Goal: Task Accomplishment & Management: Complete application form

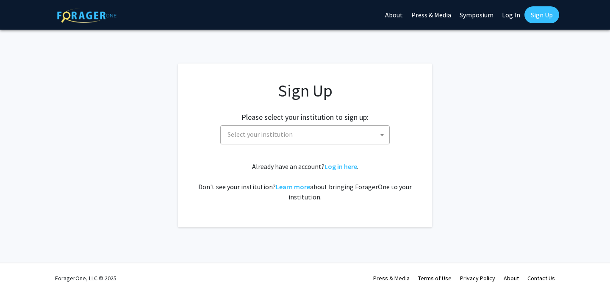
click at [312, 146] on div "Sign Up Please select your institution to sign up: [GEOGRAPHIC_DATA] [GEOGRAPHI…" at bounding box center [305, 141] width 220 height 122
click at [312, 140] on span "Select your institution" at bounding box center [306, 134] width 165 height 17
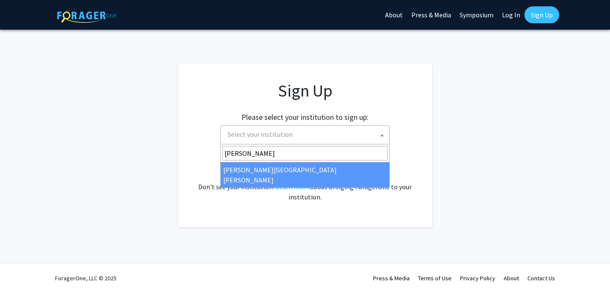
type input "[PERSON_NAME]"
select select "1"
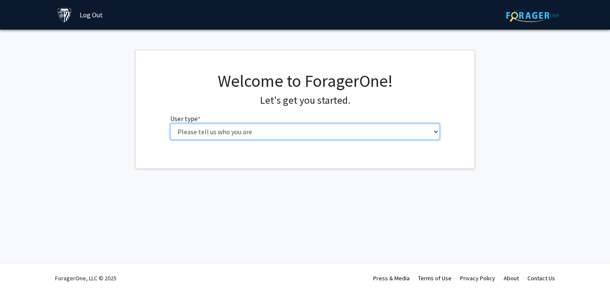
click at [411, 134] on select "Please tell us who you are Undergraduate Student Master's Student Doctoral Cand…" at bounding box center [305, 132] width 270 height 16
select select "2: masters"
click at [170, 124] on select "Please tell us who you are Undergraduate Student Master's Student Doctoral Cand…" at bounding box center [305, 132] width 270 height 16
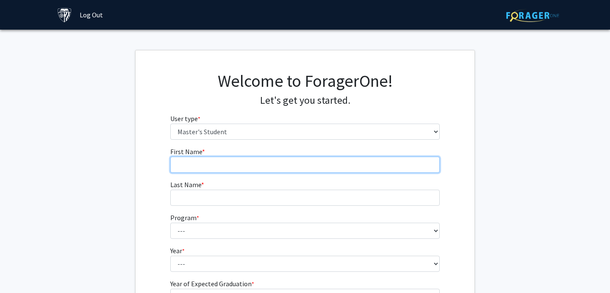
click at [363, 165] on input "First Name * required" at bounding box center [305, 165] width 270 height 16
type input "Yuke"
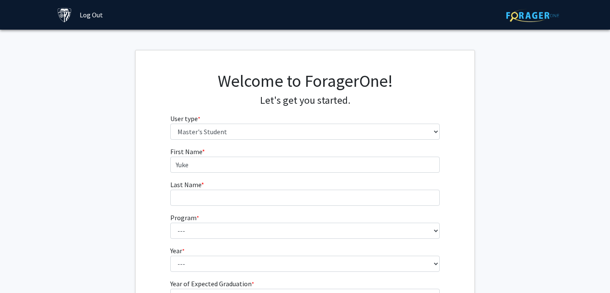
type input "Li"
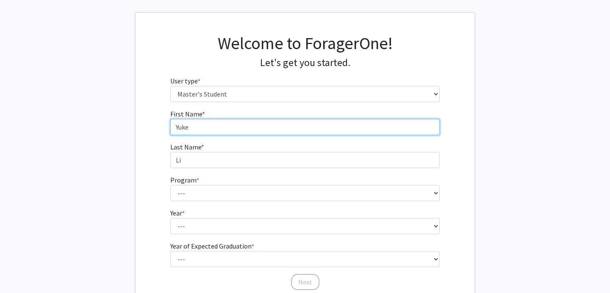
scroll to position [42, 0]
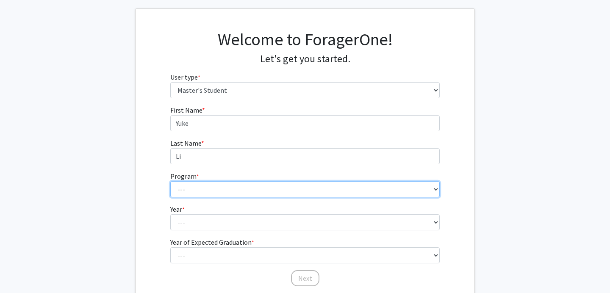
click at [354, 195] on select "--- Anatomy Education Applied and Computational Mathematics Applied Biomedical …" at bounding box center [305, 189] width 270 height 16
select select "35: 25"
click at [170, 181] on select "--- Anatomy Education Applied and Computational Mathematics Applied Biomedical …" at bounding box center [305, 189] width 270 height 16
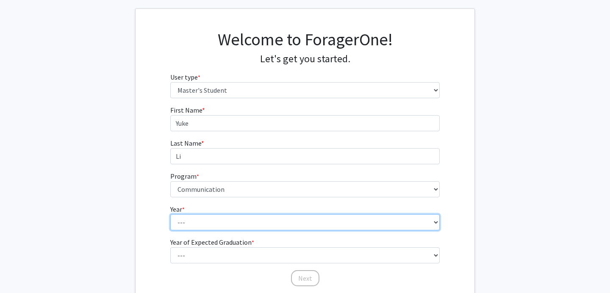
click at [317, 215] on select "--- First Year Second Year" at bounding box center [305, 222] width 270 height 16
select select "1: first_year"
click at [170, 214] on select "--- First Year Second Year" at bounding box center [305, 222] width 270 height 16
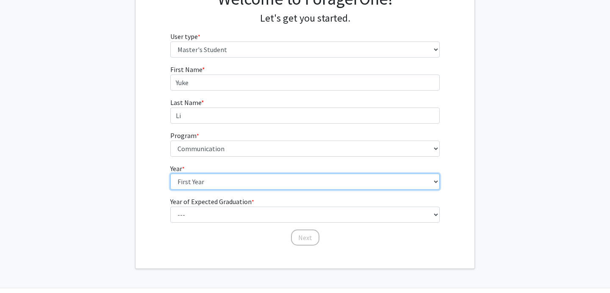
scroll to position [86, 0]
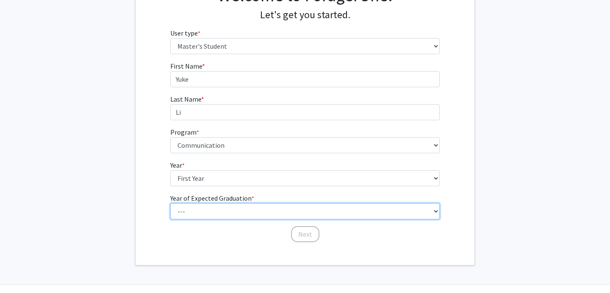
click at [321, 212] on select "--- 2025 2026 2027 2028 2029 2030 2031 2032 2033 2034" at bounding box center [305, 211] width 270 height 16
select select "2: 2026"
click at [170, 203] on select "--- 2025 2026 2027 2028 2029 2030 2031 2032 2033 2034" at bounding box center [305, 211] width 270 height 16
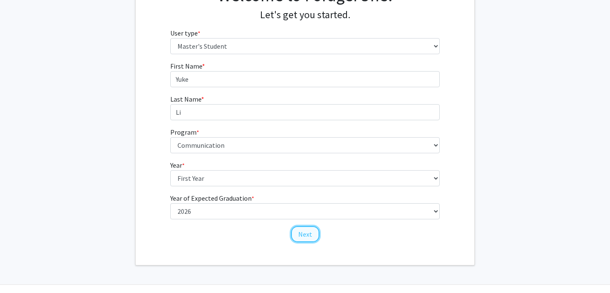
click at [301, 238] on button "Next" at bounding box center [305, 234] width 28 height 16
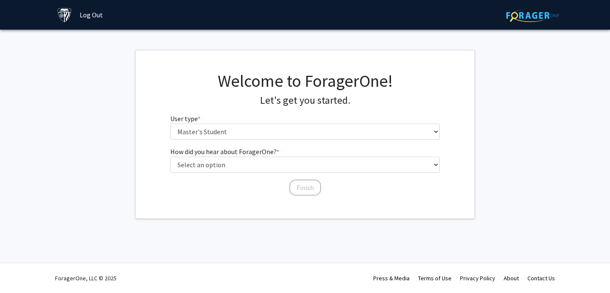
scroll to position [0, 0]
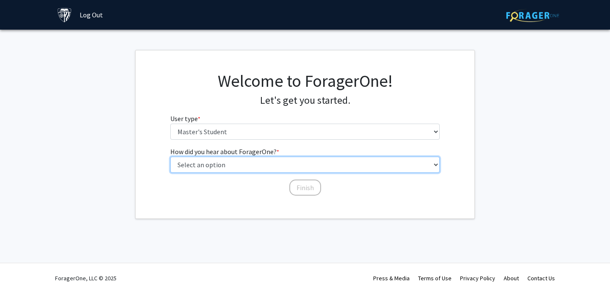
click at [302, 164] on select "Select an option Peer/student recommendation Faculty/staff recommendation Unive…" at bounding box center [305, 165] width 270 height 16
click at [170, 157] on select "Select an option Peer/student recommendation Faculty/staff recommendation Unive…" at bounding box center [305, 165] width 270 height 16
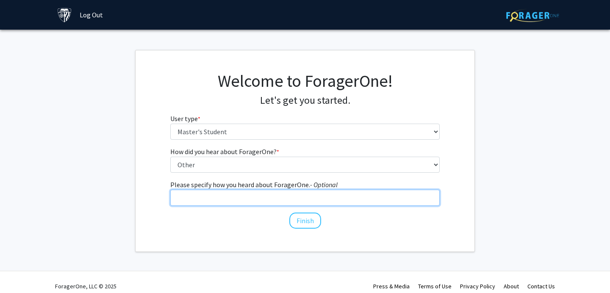
click at [301, 196] on input "Please specify how you heard about ForagerOne. - Optional" at bounding box center [305, 198] width 270 height 16
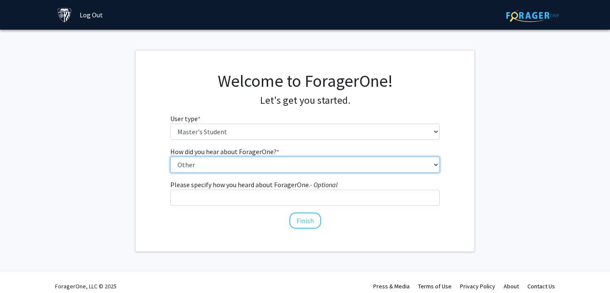
click at [304, 168] on select "Select an option Peer/student recommendation Faculty/staff recommendation Unive…" at bounding box center [305, 165] width 270 height 16
select select "3: university_website"
click at [170, 157] on select "Select an option Peer/student recommendation Faculty/staff recommendation Unive…" at bounding box center [305, 165] width 270 height 16
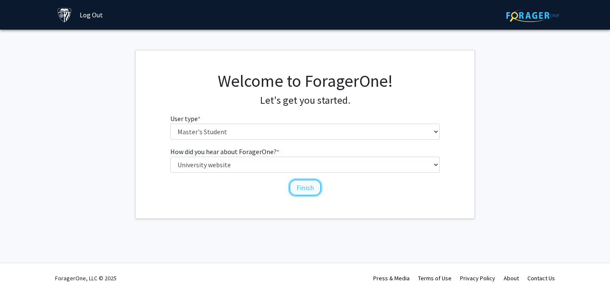
click at [309, 194] on button "Finish" at bounding box center [305, 188] width 32 height 16
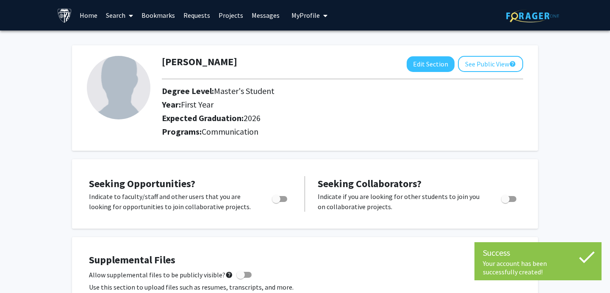
click at [68, 13] on img at bounding box center [64, 15] width 15 height 15
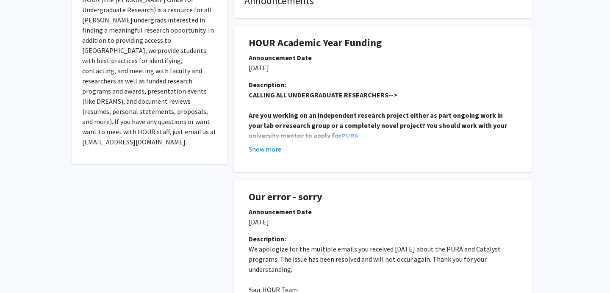
scroll to position [183, 0]
